Goal: Task Accomplishment & Management: Manage account settings

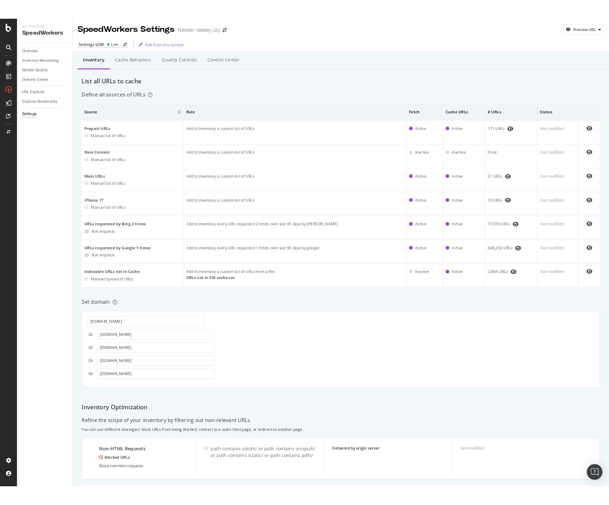
scroll to position [165, 0]
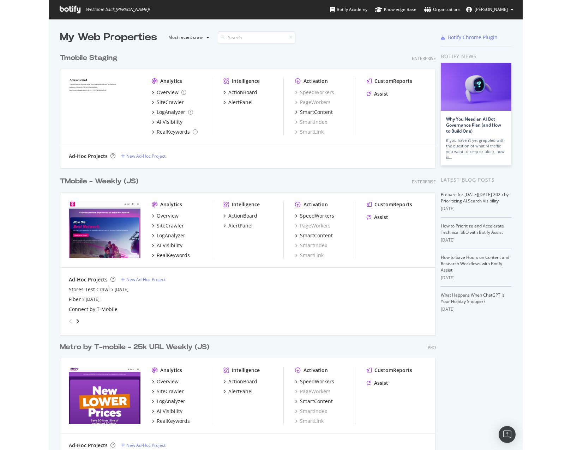
scroll to position [574, 376]
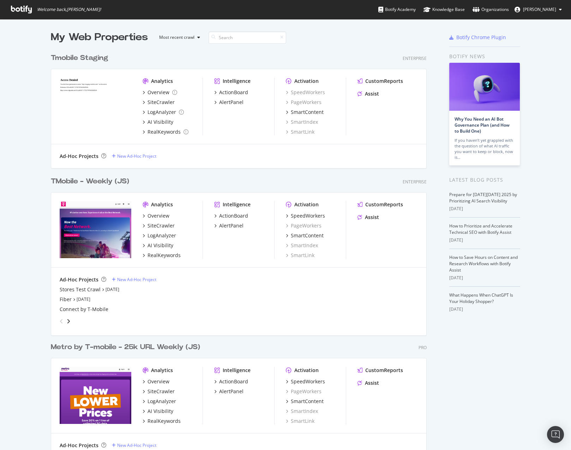
click at [80, 180] on div "TMobile - Weekly (JS)" at bounding box center [90, 182] width 78 height 10
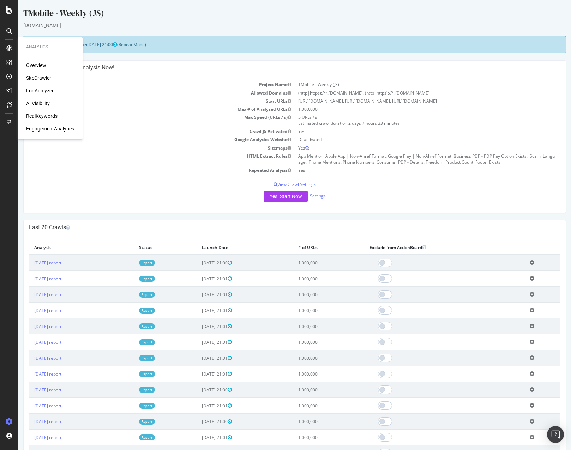
click at [29, 62] on div "Overview" at bounding box center [36, 65] width 20 height 7
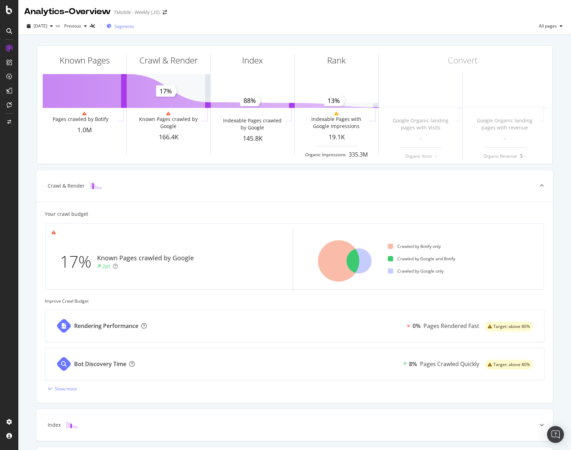
click at [131, 27] on span "Segments" at bounding box center [124, 26] width 20 height 6
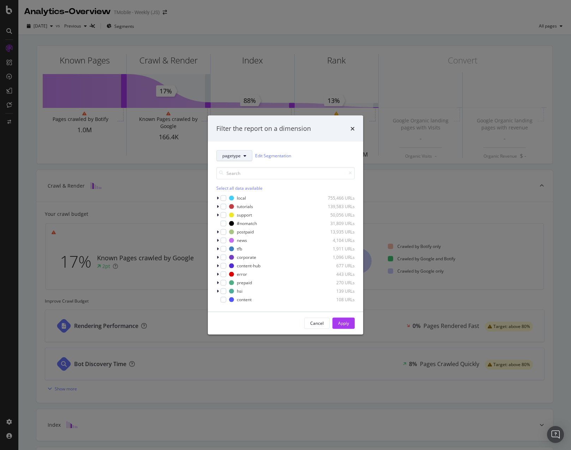
click at [246, 155] on icon "modal" at bounding box center [245, 156] width 3 height 4
click at [240, 178] on span "lob" at bounding box center [245, 181] width 46 height 6
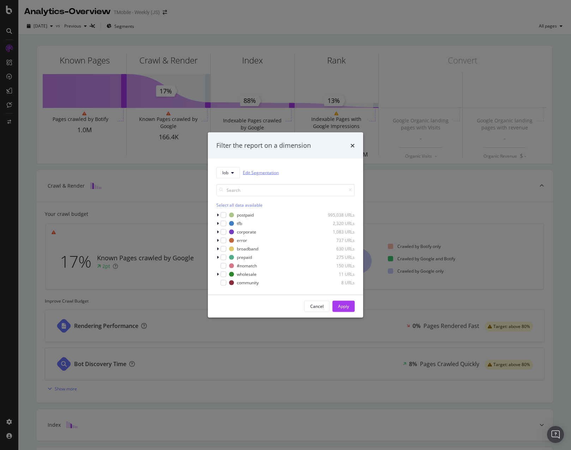
click at [259, 172] on link "Edit Segmentation" at bounding box center [261, 172] width 36 height 7
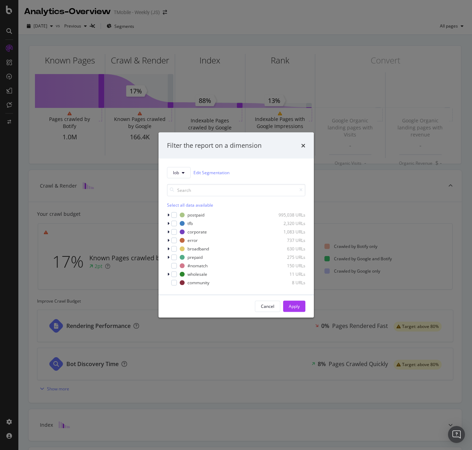
drag, startPoint x: 300, startPoint y: 150, endPoint x: 303, endPoint y: 145, distance: 5.4
click at [302, 146] on div "Filter the report on a dimension" at bounding box center [236, 146] width 155 height 26
click at [303, 145] on icon "times" at bounding box center [303, 146] width 4 height 6
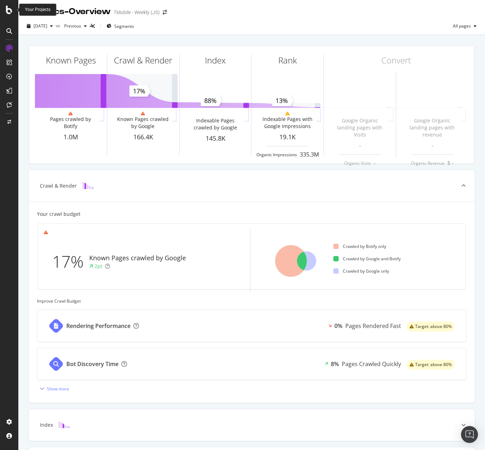
click at [10, 8] on icon at bounding box center [9, 10] width 6 height 8
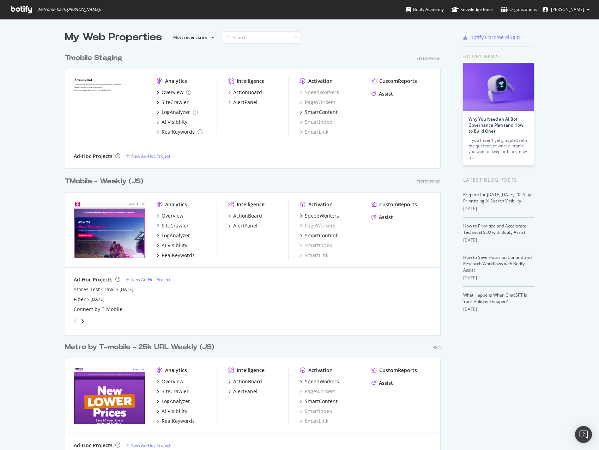
scroll to position [445, 589]
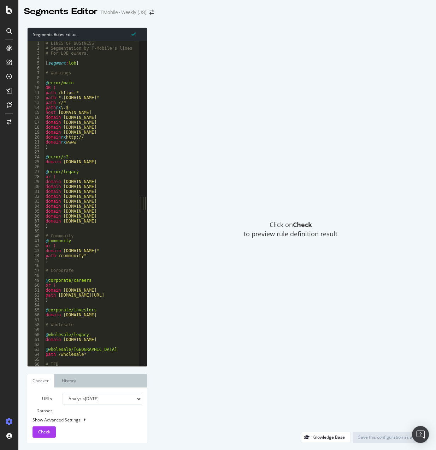
click at [68, 63] on div "# LINES OF BUSINESS # Segmentation by T-Mobile's lines of business. # For LOB o…" at bounding box center [235, 206] width 382 height 330
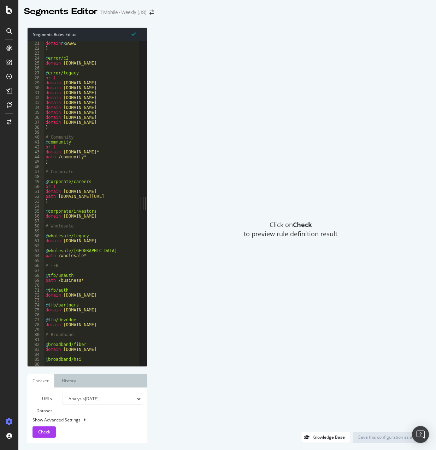
scroll to position [99, 0]
drag, startPoint x: 46, startPoint y: 137, endPoint x: 81, endPoint y: 163, distance: 44.4
click at [81, 163] on div "domain rx http:// domain rx wwww ) @ error/c2 domain c2.t-mobile.com @ error/le…" at bounding box center [235, 201] width 382 height 330
click at [81, 163] on div "domain rx http:// domain rx wwww ) @ error/c2 domain c2.t-mobile.com @ error/le…" at bounding box center [89, 203] width 90 height 325
drag, startPoint x: 45, startPoint y: 138, endPoint x: 72, endPoint y: 165, distance: 37.9
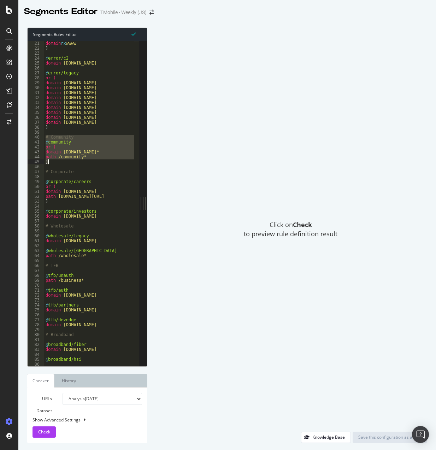
click at [72, 165] on div "domain rx http:// domain rx wwww ) @ error/c2 domain c2.t-mobile.com @ error/le…" at bounding box center [235, 201] width 382 height 330
type textarea "path /community* )"
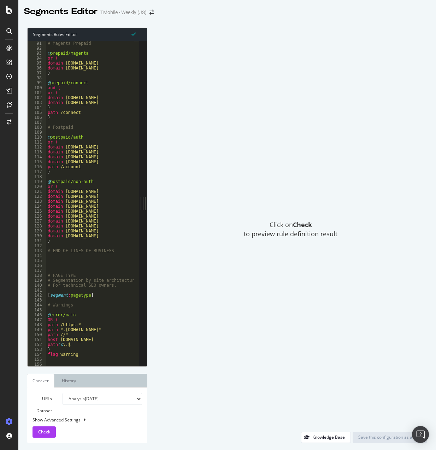
scroll to position [445, 0]
click at [79, 244] on div "# Magenta Prepaid @ prepaid/magenta or ( domain es.prepaid.t-mobile.com domain …" at bounding box center [237, 201] width 382 height 330
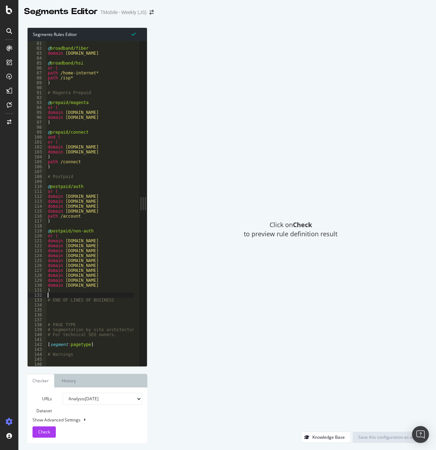
scroll to position [395, 0]
click at [91, 168] on div "# Broadband @ broadband/fiber domain fiber.t-mobile.com @ broadband/hsi or ( pa…" at bounding box center [237, 201] width 382 height 330
type textarea ")"
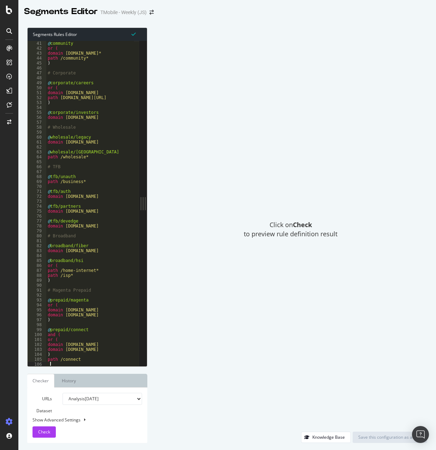
scroll to position [198, 0]
click at [95, 233] on div "# Community @ community or ( domain community.t-mobile.com* path /community* ) …" at bounding box center [237, 201] width 382 height 330
click at [93, 229] on div "# Community @ community or ( domain community.t-mobile.com* path /community* ) …" at bounding box center [237, 201] width 382 height 330
click at [101, 158] on div "# Community @ community or ( domain community.t-mobile.com* path /community* ) …" at bounding box center [237, 201] width 382 height 330
type textarea "path /wholesale*"
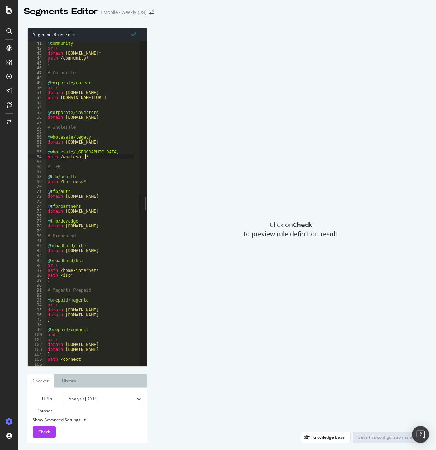
scroll to position [148, 0]
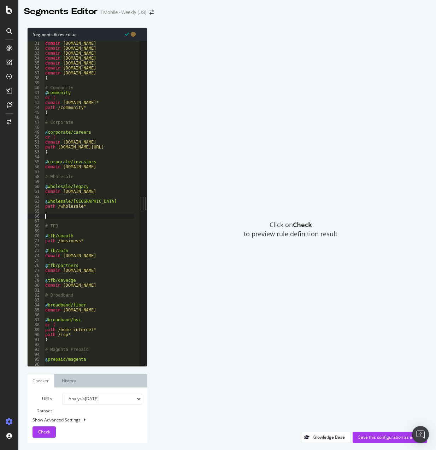
paste textarea ")"
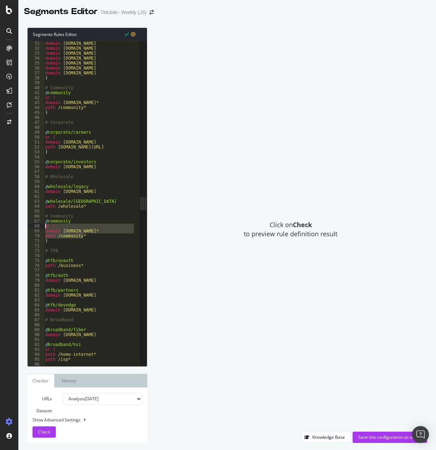
drag, startPoint x: 87, startPoint y: 237, endPoint x: 44, endPoint y: 227, distance: 43.8
click at [44, 227] on div "domain es.business.t-mobile.com domain iot.t-mobile.com domain iotmarketplace.t…" at bounding box center [235, 201] width 382 height 330
click at [67, 227] on div "domain es.business.t-mobile.com domain iot.t-mobile.com domain iotmarketplace.t…" at bounding box center [89, 203] width 90 height 325
drag, startPoint x: 89, startPoint y: 236, endPoint x: 45, endPoint y: 226, distance: 45.0
click at [45, 226] on div "domain es.business.t-mobile.com domain iot.t-mobile.com domain iotmarketplace.t…" at bounding box center [235, 201] width 382 height 330
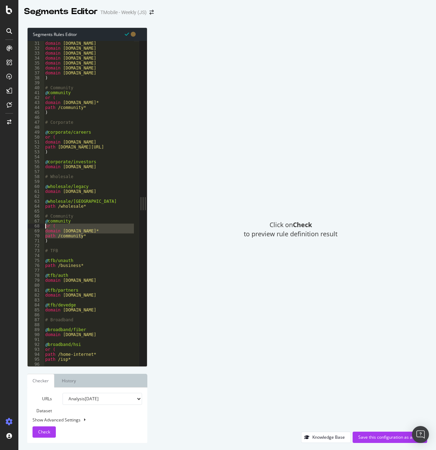
click at [72, 233] on div "domain es.business.t-mobile.com domain iot.t-mobile.com domain iotmarketplace.t…" at bounding box center [89, 203] width 90 height 325
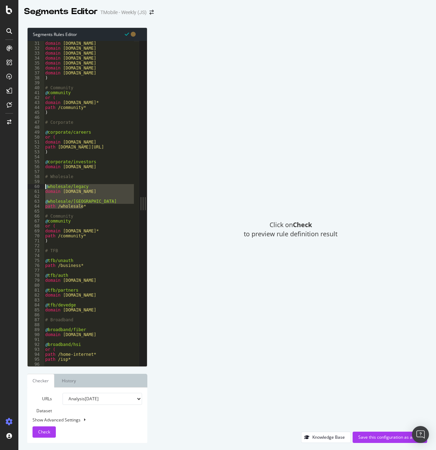
drag, startPoint x: 88, startPoint y: 207, endPoint x: 44, endPoint y: 187, distance: 48.2
click at [44, 187] on div "domain es.business.t-mobile.com domain iot.t-mobile.com domain iotmarketplace.t…" at bounding box center [235, 201] width 382 height 330
click at [86, 239] on div "domain es.business.t-mobile.com domain iot.t-mobile.com domain iotmarketplace.t…" at bounding box center [235, 201] width 382 height 330
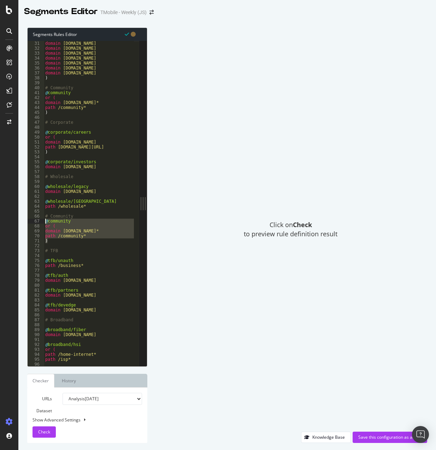
drag, startPoint x: 88, startPoint y: 244, endPoint x: 41, endPoint y: 220, distance: 53.0
click at [41, 220] on div ") 30 31 32 33 34 35 36 37 38 39 40 41 42 43 44 45 46 47 48 49 50 51 52 53 54 55…" at bounding box center [84, 203] width 112 height 325
paste textarea "path /wholesale*"
click at [66, 216] on div "domain es.business.t-mobile.com domain iot.t-mobile.com domain iotmarketplace.t…" at bounding box center [235, 201] width 382 height 330
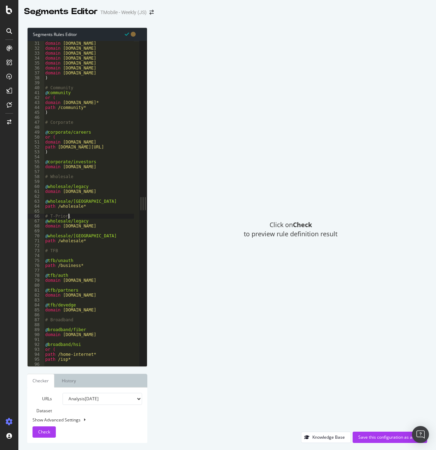
scroll to position [0, 2]
click at [60, 222] on div "domain es.business.t-mobile.com domain iot.t-mobile.com domain iotmarketplace.t…" at bounding box center [235, 201] width 382 height 330
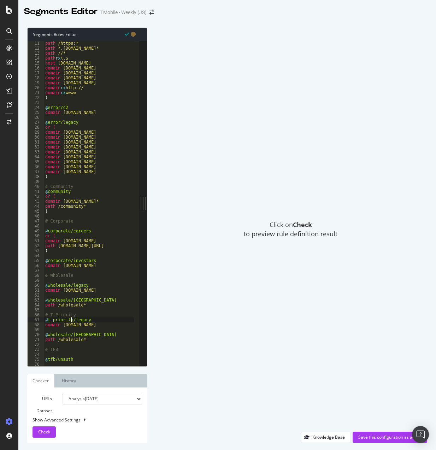
scroll to position [99, 0]
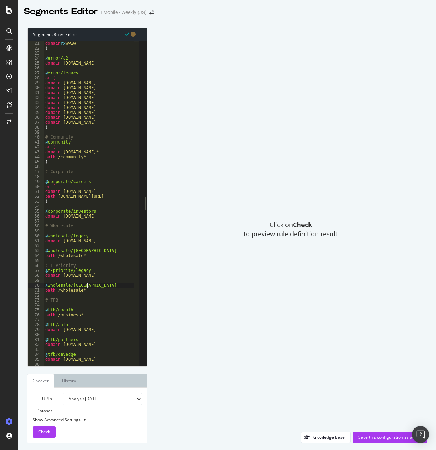
click at [90, 284] on div "domain rx http:// domain rx wwww ) @ error/c2 domain c2.t-mobile.com @ error/le…" at bounding box center [235, 201] width 382 height 330
click at [58, 286] on div "domain rx http:// domain rx wwww ) @ error/c2 domain c2.t-mobile.com @ error/le…" at bounding box center [235, 201] width 382 height 330
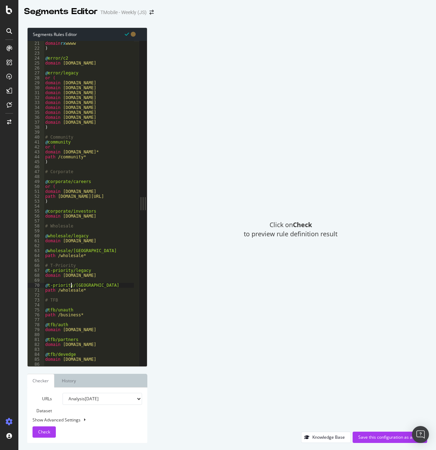
click at [63, 276] on div "domain rx http:// domain rx wwww ) @ error/c2 domain c2.t-mobile.com @ error/le…" at bounding box center [235, 201] width 382 height 330
drag, startPoint x: 62, startPoint y: 276, endPoint x: 115, endPoint y: 276, distance: 53.0
click at [115, 276] on div "domain rx http:// domain rx wwww ) @ error/c2 domain c2.t-mobile.com @ error/le…" at bounding box center [235, 201] width 382 height 330
drag, startPoint x: 107, startPoint y: 197, endPoint x: 57, endPoint y: 197, distance: 49.8
click at [57, 197] on div "domain rx http:// domain rx wwww ) @ error/c2 domain c2.t-mobile.com @ error/le…" at bounding box center [235, 201] width 382 height 330
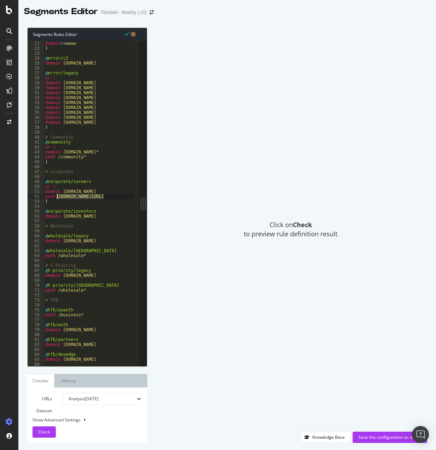
click at [103, 273] on div "domain rx http:// domain rx wwww ) @ error/c2 domain c2.t-mobile.com @ error/le…" at bounding box center [235, 201] width 382 height 330
drag, startPoint x: 112, startPoint y: 275, endPoint x: 62, endPoint y: 276, distance: 49.8
click at [62, 276] on div "domain rx http:// domain rx wwww ) @ error/c2 domain c2.t-mobile.com @ error/le…" at bounding box center [235, 201] width 382 height 330
paste textarea "t-mobile.com/careers"
type textarea "domain t-mobile.com/careers"
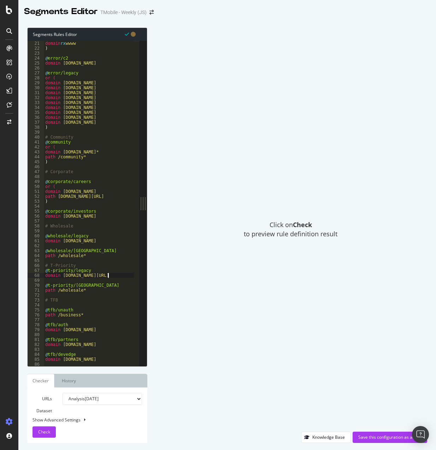
drag, startPoint x: 110, startPoint y: 277, endPoint x: 101, endPoint y: 279, distance: 9.3
click at [110, 277] on div "domain rx http:// domain rx wwww ) @ error/c2 domain c2.t-mobile.com @ error/le…" at bounding box center [235, 201] width 382 height 330
click at [101, 279] on div "domain rx http:// domain rx wwww ) @ error/c2 domain c2.t-mobile.com @ error/le…" at bounding box center [235, 201] width 382 height 330
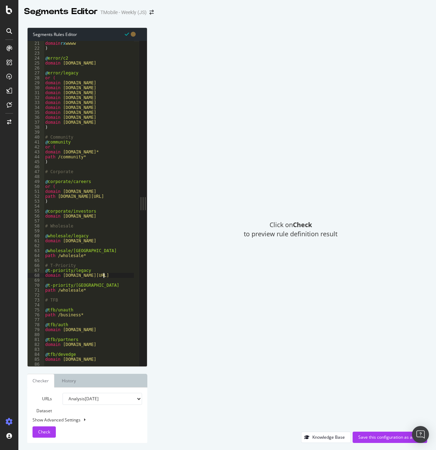
click at [103, 275] on div "domain rx http:// domain rx wwww ) @ error/c2 domain c2.t-mobile.com @ error/le…" at bounding box center [235, 201] width 382 height 330
click at [77, 290] on div "domain rx http:// domain rx wwww ) @ error/c2 domain c2.t-mobile.com @ error/le…" at bounding box center [235, 201] width 382 height 330
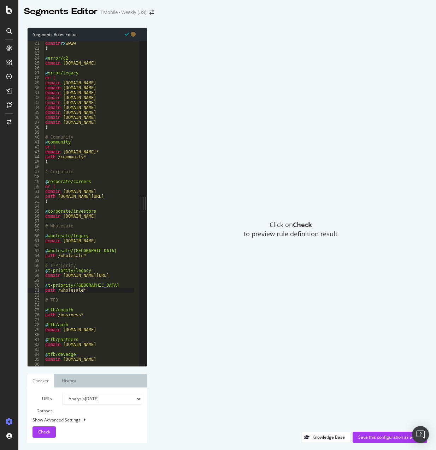
click at [90, 290] on div "domain rx http:// domain rx wwww ) @ error/c2 domain c2.t-mobile.com @ error/le…" at bounding box center [235, 201] width 382 height 330
click at [88, 290] on div "domain rx http:// domain rx wwww ) @ error/c2 domain c2.t-mobile.com @ error/le…" at bounding box center [235, 201] width 382 height 330
drag, startPoint x: 90, startPoint y: 276, endPoint x: 65, endPoint y: 275, distance: 24.4
click at [65, 275] on div "domain rx http:// domain rx wwww ) @ error/c2 domain c2.t-mobile.com @ error/le…" at bounding box center [235, 201] width 382 height 330
click at [57, 256] on div "domain rx http:// domain rx wwww ) @ error/c2 domain c2.t-mobile.com @ error/le…" at bounding box center [235, 201] width 382 height 330
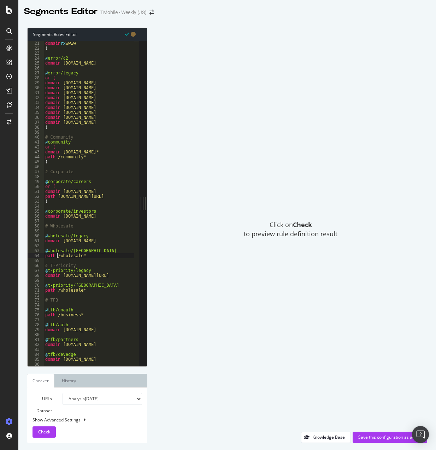
scroll to position [148, 0]
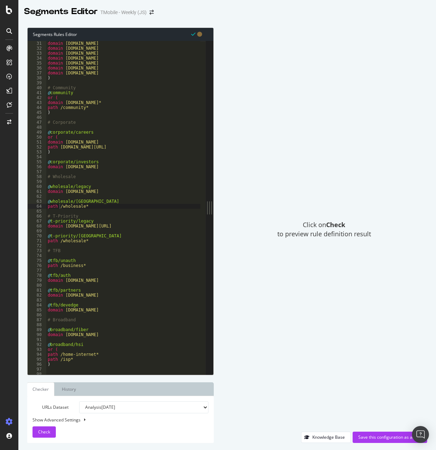
drag, startPoint x: 143, startPoint y: 204, endPoint x: 71, endPoint y: 223, distance: 74.8
click at [213, 203] on div "Segments Rules Editor path /wholesale* 30 31 32 33 34 35 36 37 38 39 40 41 42 4…" at bounding box center [120, 202] width 186 height 348
click at [50, 227] on div "domain es.business.t-mobile.com domain iot.t-mobile.com domain iotmarketplace.t…" at bounding box center [237, 205] width 382 height 339
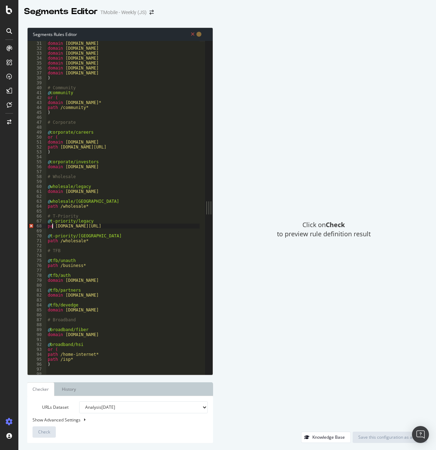
scroll to position [0, 1]
click at [88, 228] on div "domain es.business.t-mobile.com domain iot.t-mobile.com domain iotmarketplace.t…" at bounding box center [237, 205] width 382 height 339
type textarea "path /business/t-priority"
click at [70, 244] on div "domain es.business.t-mobile.com domain iot.t-mobile.com domain iotmarketplace.t…" at bounding box center [237, 205] width 382 height 339
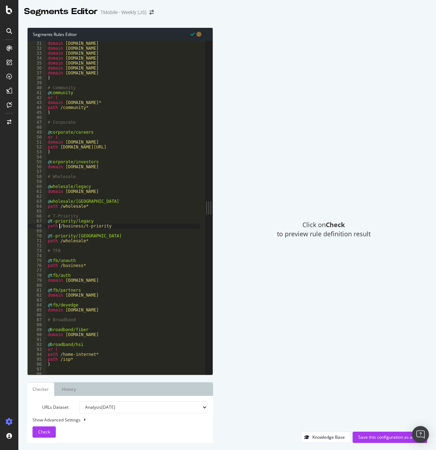
click at [69, 244] on div "domain es.business.t-mobile.com domain iot.t-mobile.com domain iotmarketplace.t…" at bounding box center [237, 205] width 382 height 339
click at [69, 241] on div "domain es.business.t-mobile.com domain iot.t-mobile.com domain iotmarketplace.t…" at bounding box center [237, 205] width 382 height 339
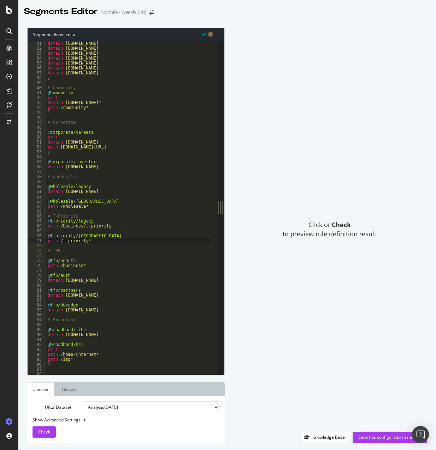
drag, startPoint x: 208, startPoint y: 206, endPoint x: 225, endPoint y: 208, distance: 16.3
click at [225, 208] on div "Segments Rules Editor path /t-priority* 30 31 32 33 34 35 36 37 38 39 40 41 42 …" at bounding box center [226, 235] width 417 height 430
click at [306, 195] on div "Click on Check to preview rule definition result" at bounding box center [329, 230] width 195 height 405
click at [104, 240] on div "domain es.business.t-mobile.com domain iot.t-mobile.com domain iotmarketplace.t…" at bounding box center [237, 205] width 382 height 339
drag, startPoint x: 90, startPoint y: 240, endPoint x: 85, endPoint y: 241, distance: 4.6
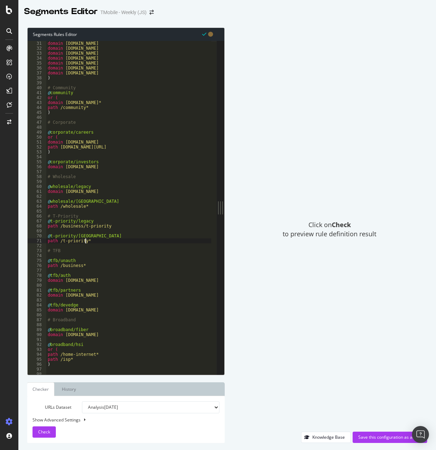
click at [85, 241] on div "domain es.business.t-mobile.com domain iot.t-mobile.com domain iotmarketplace.t…" at bounding box center [237, 205] width 382 height 339
click at [111, 226] on div "domain es.business.t-mobile.com domain iot.t-mobile.com domain iotmarketplace.t…" at bounding box center [237, 205] width 382 height 339
paste textarea "*"
click at [149, 199] on div "domain es.business.t-mobile.com domain iot.t-mobile.com domain iotmarketplace.t…" at bounding box center [237, 205] width 382 height 339
click at [107, 148] on div "domain es.business.t-mobile.com domain iot.t-mobile.com domain iotmarketplace.t…" at bounding box center [237, 205] width 382 height 339
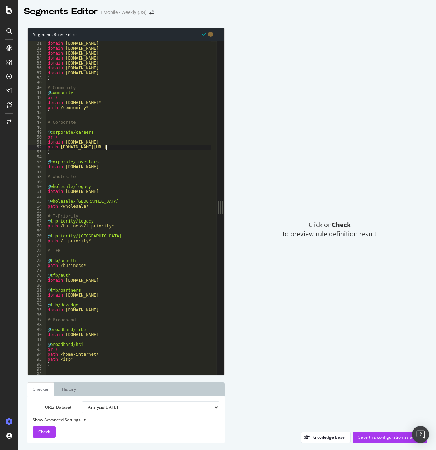
scroll to position [0, 5]
drag, startPoint x: 88, startPoint y: 147, endPoint x: 59, endPoint y: 148, distance: 28.6
click at [59, 148] on div "domain es.business.t-mobile.com domain iot.t-mobile.com domain iotmarketplace.t…" at bounding box center [237, 205] width 382 height 339
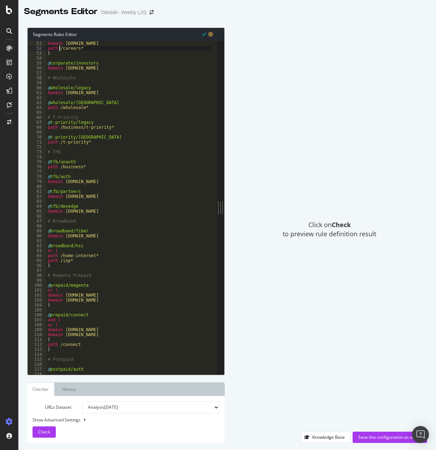
scroll to position [346, 0]
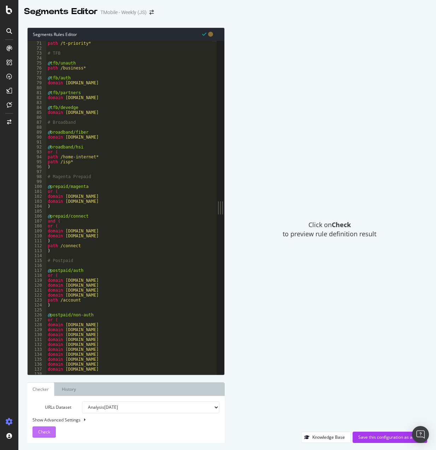
click at [46, 433] on span "Check" at bounding box center [44, 432] width 12 height 6
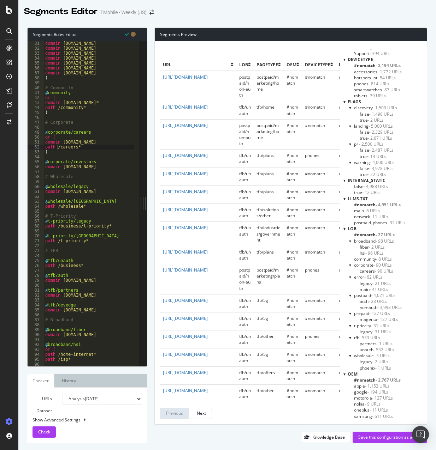
scroll to position [247, 0]
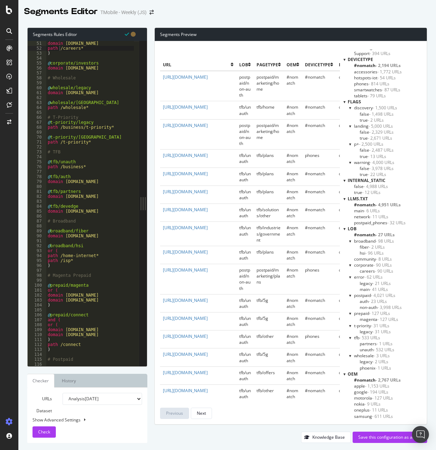
type textarea "domain fiber.t-mobile.com"
drag, startPoint x: 64, startPoint y: 236, endPoint x: 108, endPoint y: 238, distance: 43.4
click at [108, 238] on div "or ( domain careers.t-mobile.com path /careers* ) @ corporate/investors domain …" at bounding box center [237, 201] width 382 height 330
click at [106, 235] on div "or ( domain careers.t-mobile.com path /careers* ) @ corporate/investors domain …" at bounding box center [90, 203] width 88 height 325
drag, startPoint x: 106, startPoint y: 235, endPoint x: 64, endPoint y: 237, distance: 42.0
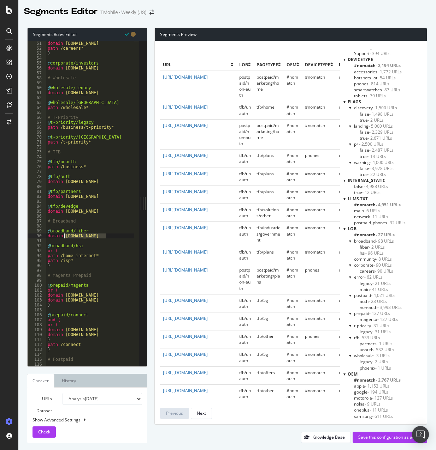
click at [64, 237] on div "or ( domain careers.t-mobile.com path /careers* ) @ corporate/investors domain …" at bounding box center [237, 201] width 382 height 330
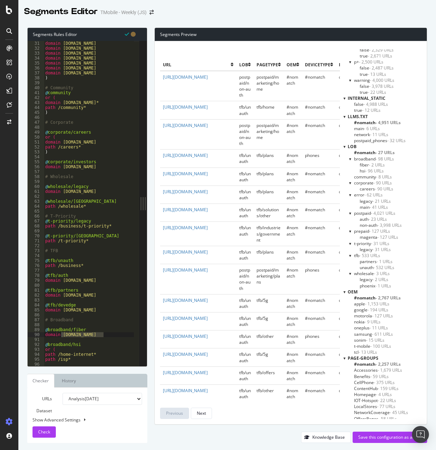
scroll to position [148, 0]
click at [390, 436] on div "Save this configuration as active" at bounding box center [389, 438] width 63 height 6
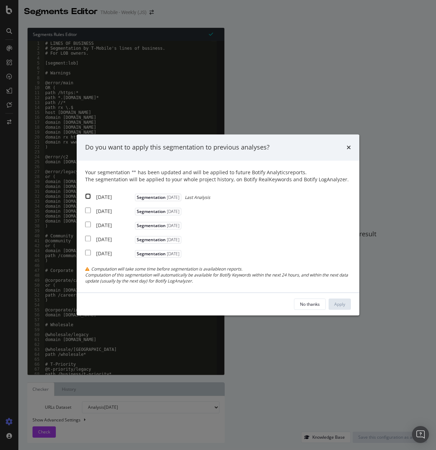
drag, startPoint x: 87, startPoint y: 197, endPoint x: 88, endPoint y: 209, distance: 11.7
click at [87, 197] on input "modal" at bounding box center [88, 196] width 6 height 6
checkbox input "true"
click at [88, 209] on input "modal" at bounding box center [88, 211] width 6 height 6
checkbox input "true"
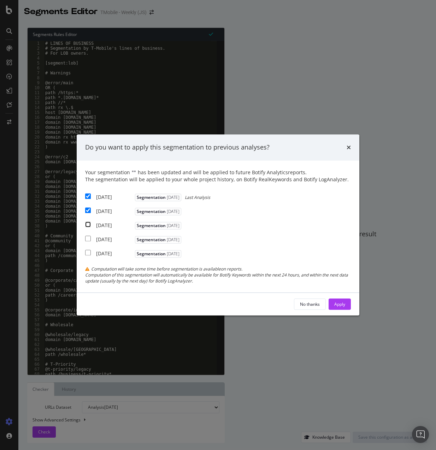
drag, startPoint x: 88, startPoint y: 226, endPoint x: 90, endPoint y: 237, distance: 11.9
click at [88, 226] on input "modal" at bounding box center [88, 225] width 6 height 6
checkbox input "true"
click at [336, 303] on div "Apply" at bounding box center [339, 304] width 11 height 6
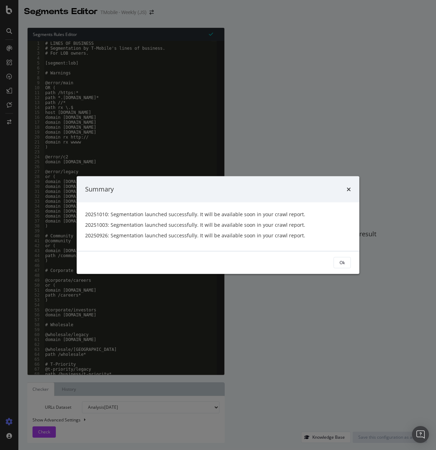
drag, startPoint x: 346, startPoint y: 261, endPoint x: 348, endPoint y: 253, distance: 7.3
click at [346, 261] on button "Ok" at bounding box center [341, 262] width 17 height 11
